Goal: Find specific page/section: Find specific page/section

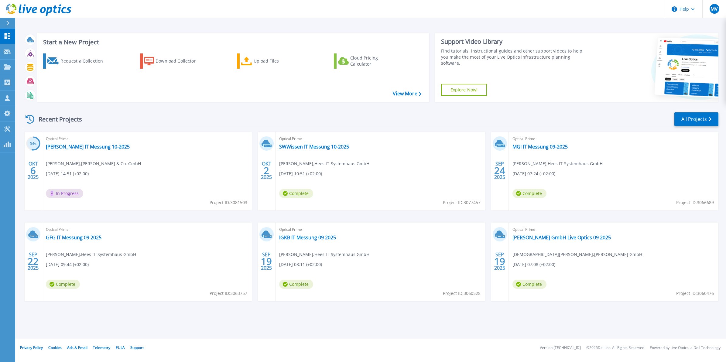
click at [340, 28] on div "Start a New Project Request a Collection Download Collector Upload Files Cloud …" at bounding box center [370, 67] width 695 height 79
click at [2, 21] on button at bounding box center [7, 23] width 15 height 11
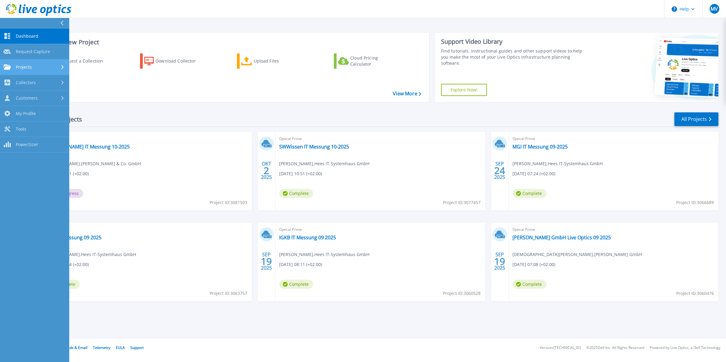
click at [37, 66] on div "Projects" at bounding box center [35, 66] width 62 height 5
click at [39, 81] on link "Search Projects" at bounding box center [34, 82] width 69 height 15
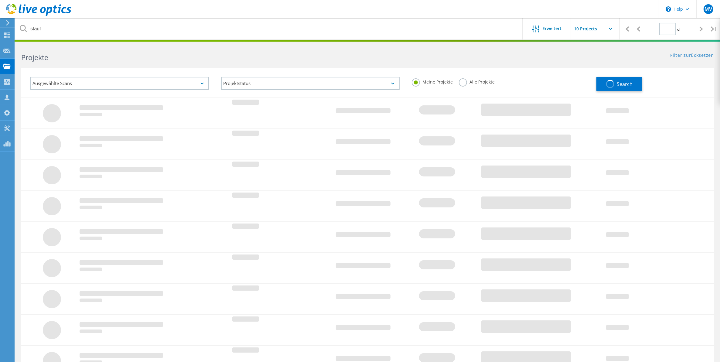
type input "1"
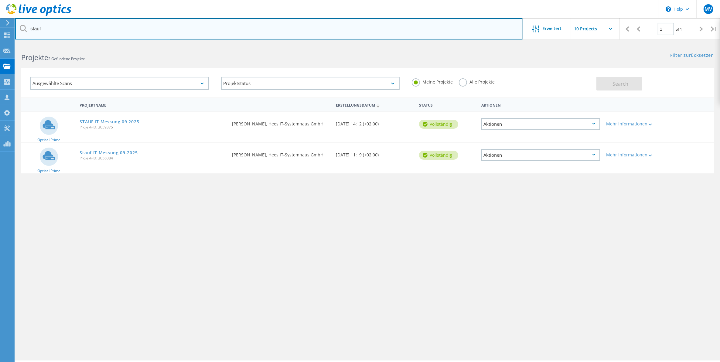
click at [84, 30] on input "stauf" at bounding box center [269, 28] width 508 height 21
type input "s"
type input "utek"
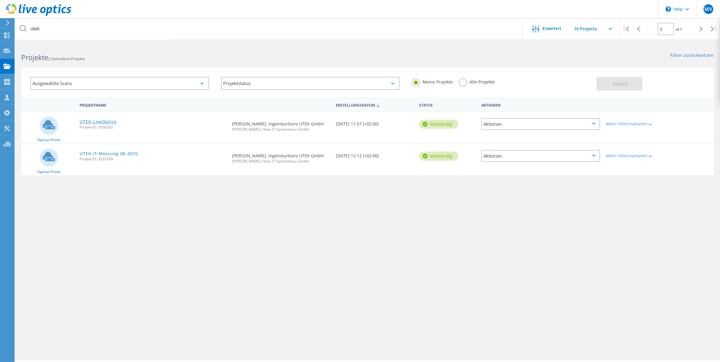
click at [101, 120] on link "UTEK-LiveOptics" at bounding box center [98, 122] width 37 height 4
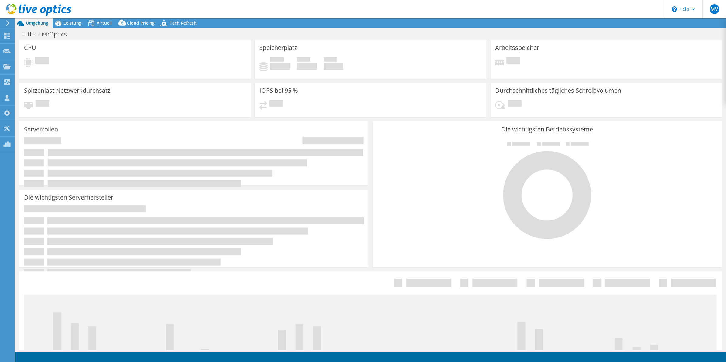
select select "USD"
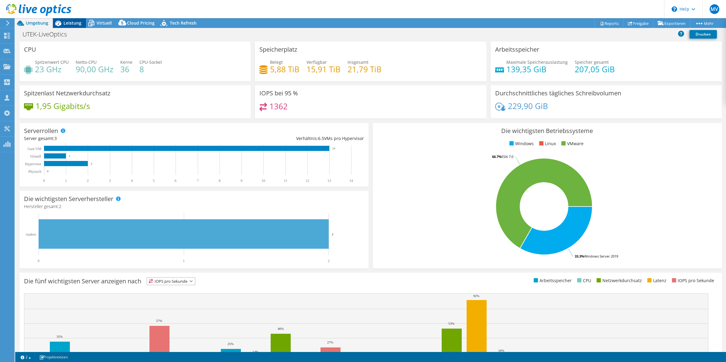
click at [70, 23] on span "Leistung" at bounding box center [72, 23] width 18 height 6
